Goal: Check status: Check status

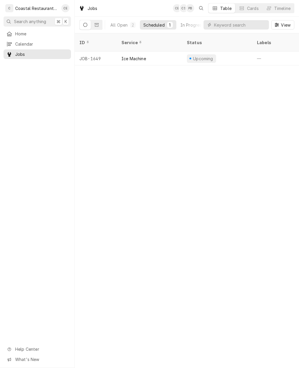
click at [157, 23] on div "Scheduled" at bounding box center [153, 25] width 21 height 6
click at [37, 32] on span "Home" at bounding box center [41, 34] width 53 height 6
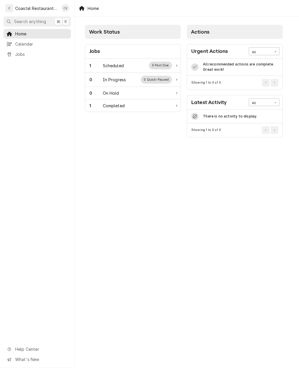
click at [149, 105] on div "1 Completed" at bounding box center [130, 106] width 83 height 6
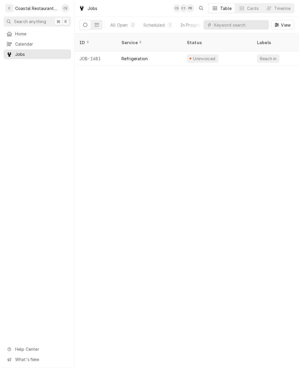
click at [39, 32] on span "Home" at bounding box center [41, 34] width 53 height 6
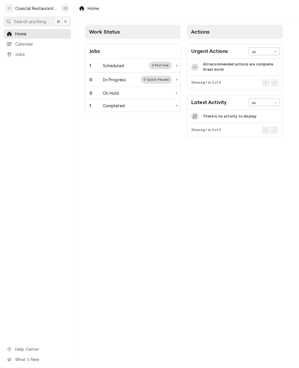
click at [125, 63] on div "1 Scheduled 0 Past Due" at bounding box center [130, 66] width 83 height 8
